Goal: Information Seeking & Learning: Check status

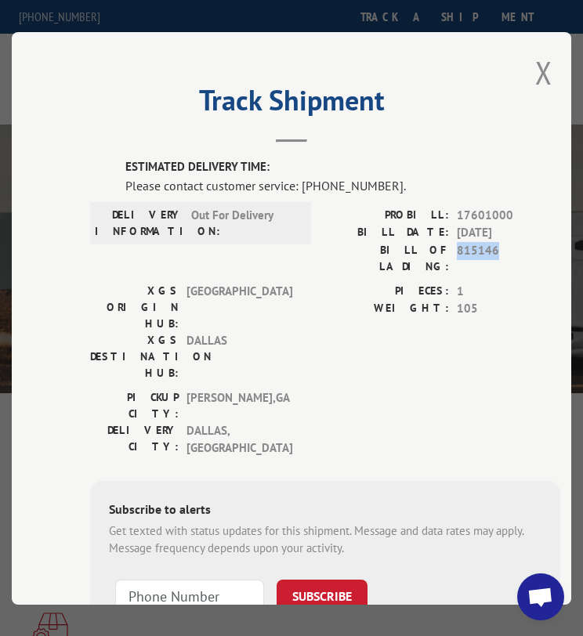
scroll to position [100, 0]
click at [462, 206] on span "17601000" at bounding box center [507, 215] width 103 height 18
copy span "17601000"
click at [535, 70] on button "Close modal" at bounding box center [543, 72] width 17 height 41
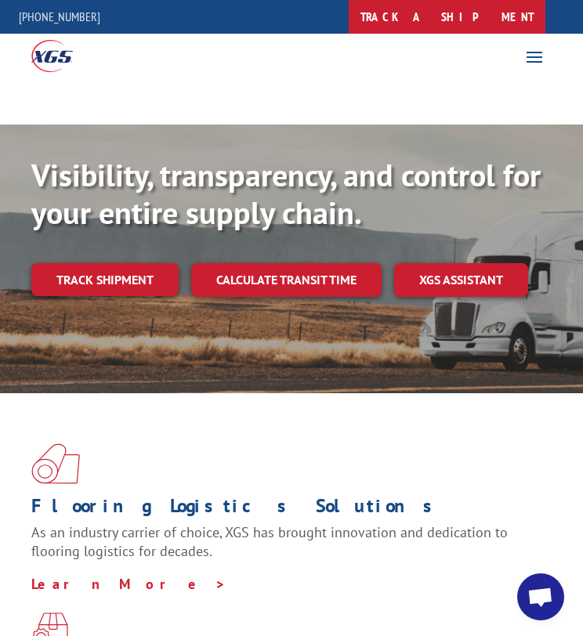
click at [474, 2] on link "track a shipment" at bounding box center [446, 17] width 197 height 34
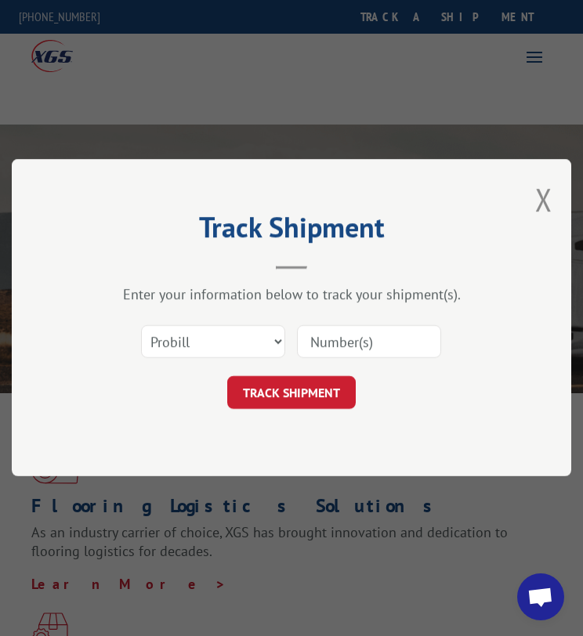
click at [308, 339] on input at bounding box center [369, 342] width 144 height 33
paste input "17601000"
type input "17601000"
click at [295, 389] on button "TRACK SHIPMENT" at bounding box center [291, 393] width 128 height 33
